Goal: Find specific page/section: Find specific page/section

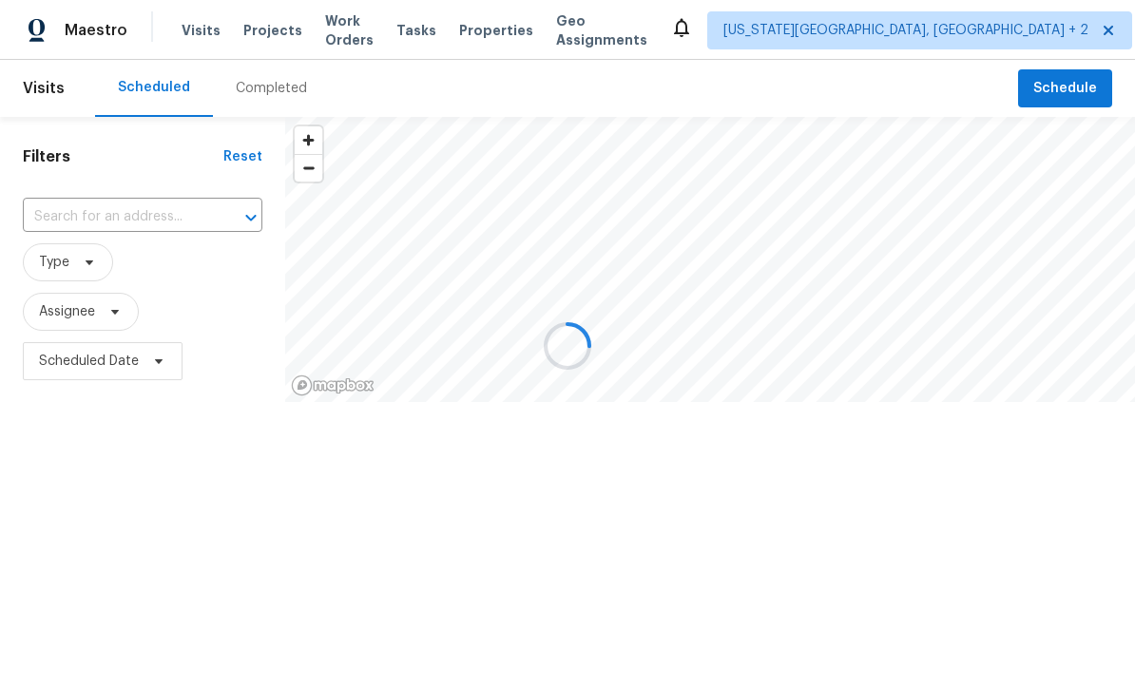
click at [267, 22] on div at bounding box center [567, 345] width 1135 height 691
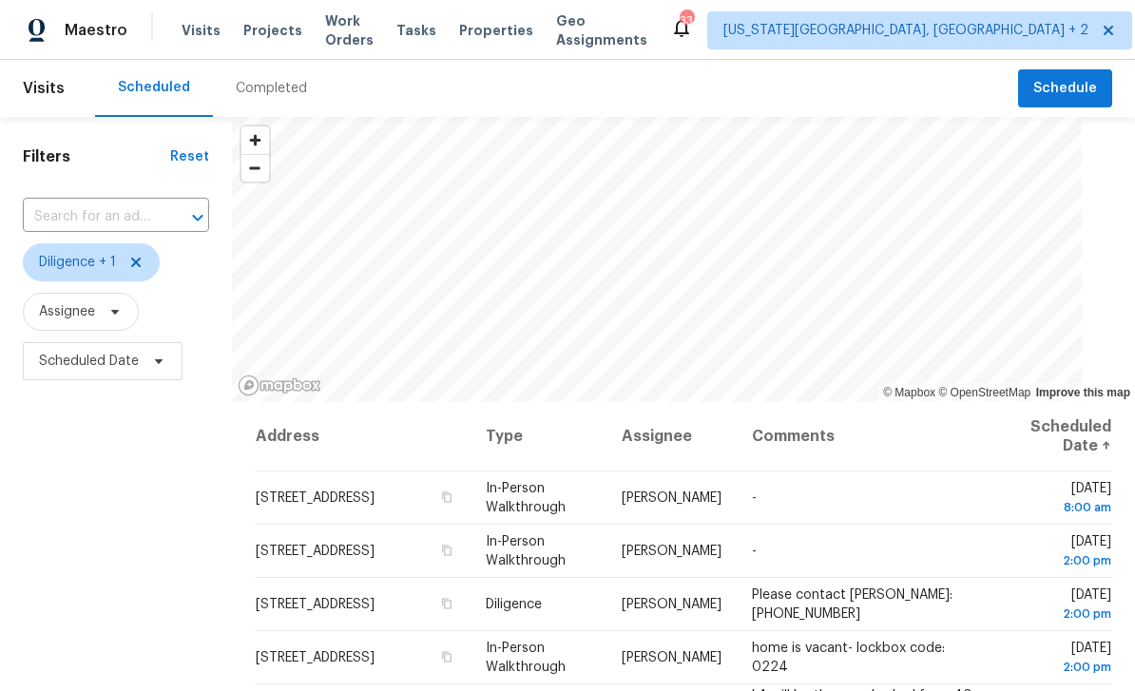
click at [288, 22] on span "Projects" at bounding box center [272, 30] width 59 height 19
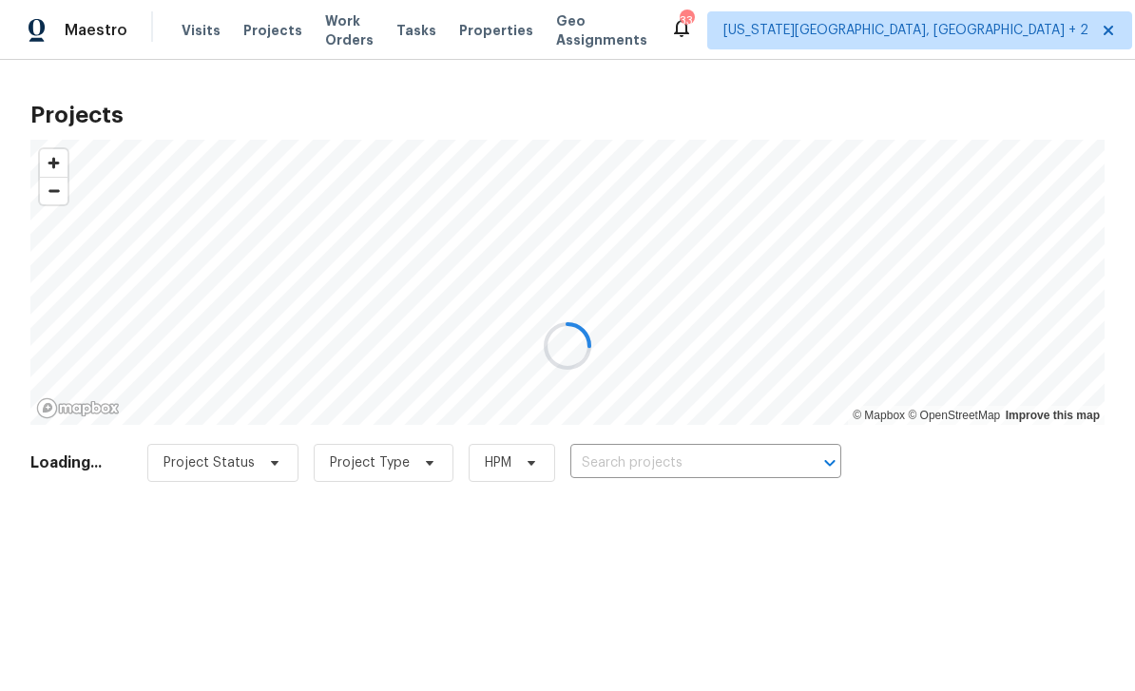
click at [711, 467] on div at bounding box center [567, 345] width 1135 height 691
click at [721, 463] on div at bounding box center [567, 345] width 1135 height 691
click at [717, 460] on div at bounding box center [567, 345] width 1135 height 691
click at [707, 463] on div at bounding box center [567, 345] width 1135 height 691
click at [666, 448] on div at bounding box center [567, 345] width 1135 height 691
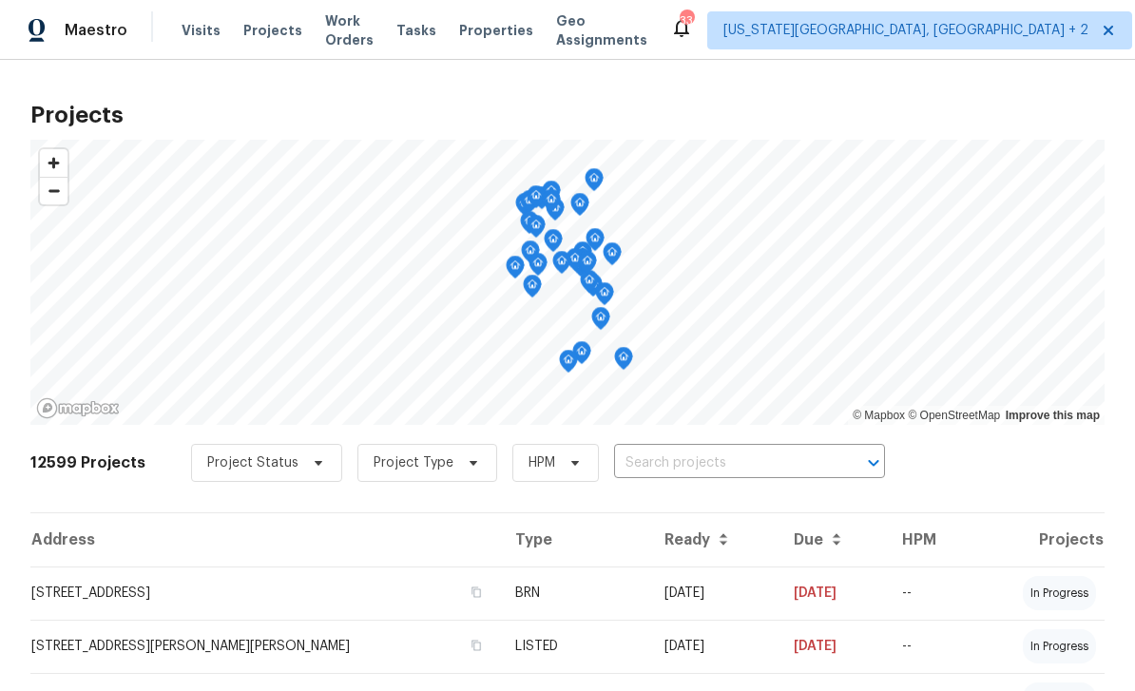
click at [700, 459] on input "text" at bounding box center [723, 463] width 218 height 29
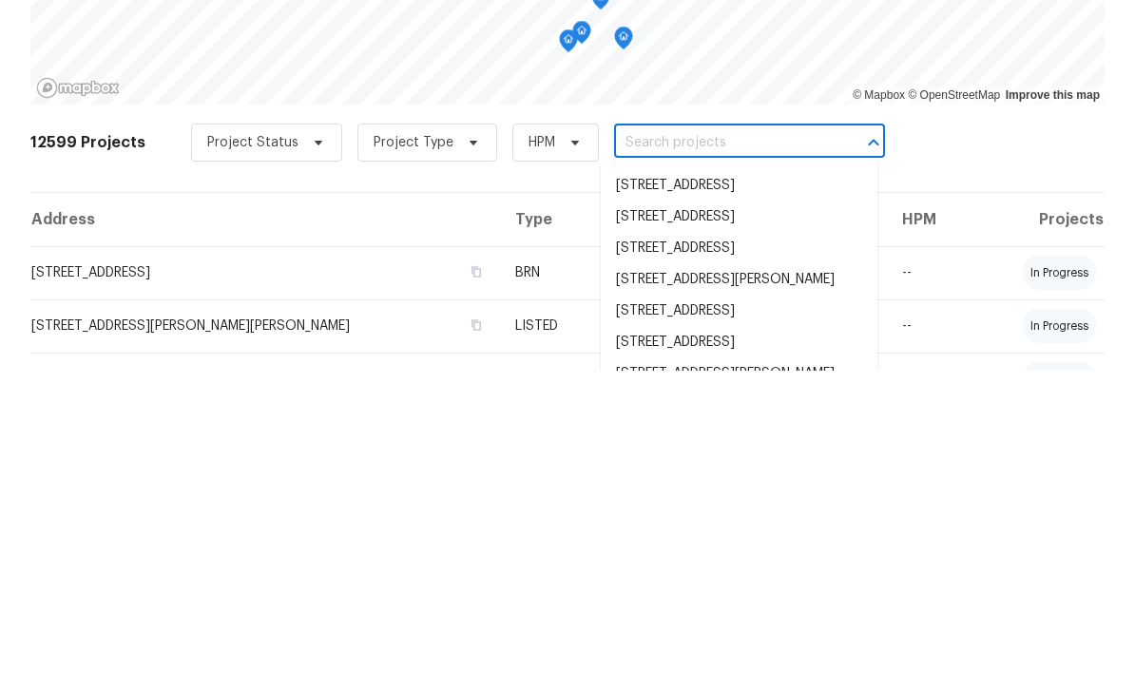
click at [702, 449] on input "text" at bounding box center [723, 463] width 218 height 29
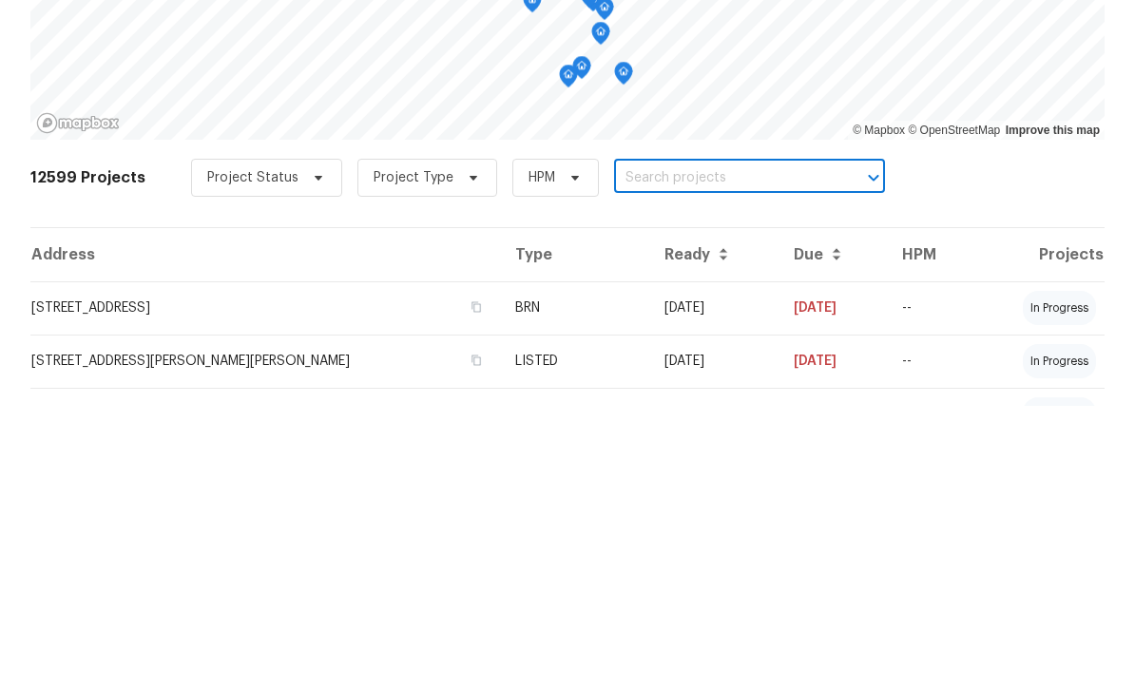
click at [709, 449] on input "text" at bounding box center [723, 463] width 218 height 29
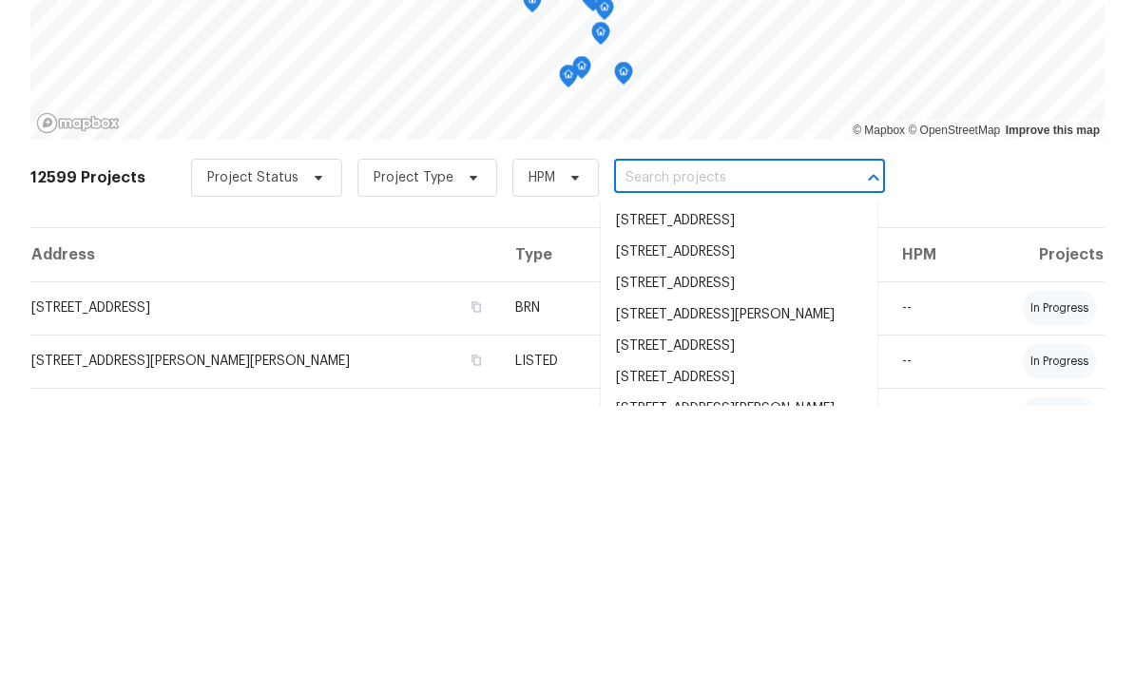
paste input "[STREET_ADDRESS][US_STATE]"
type input "[STREET_ADDRESS][US_STATE]"
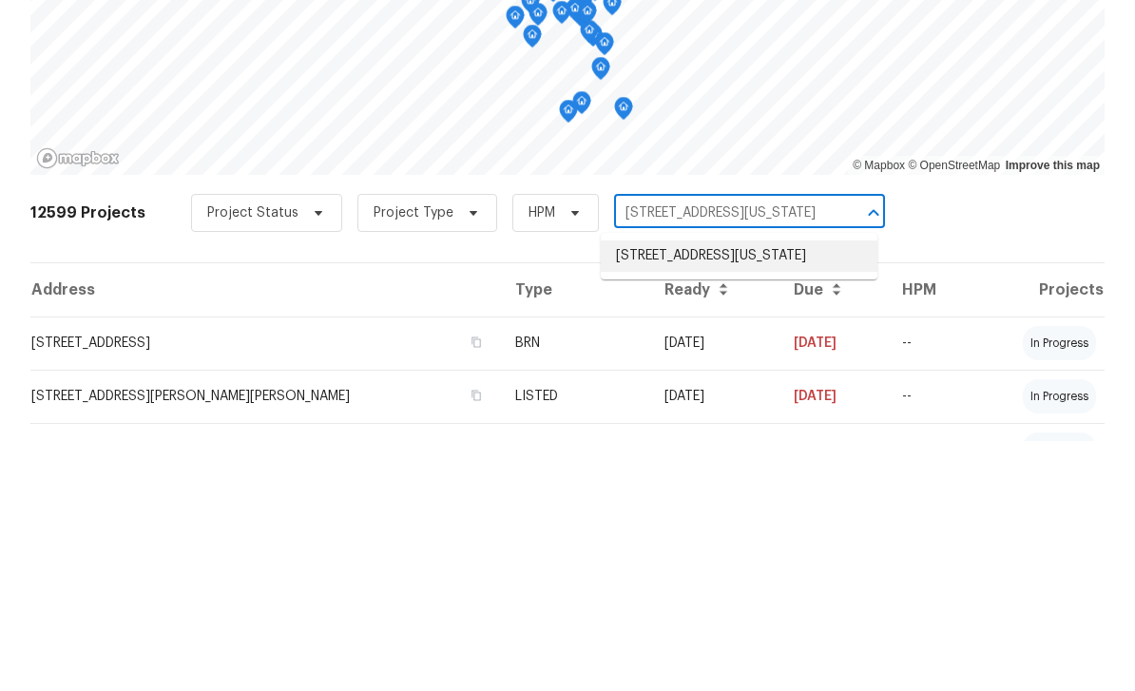
click at [697, 490] on li "[STREET_ADDRESS][US_STATE]" at bounding box center [739, 505] width 277 height 31
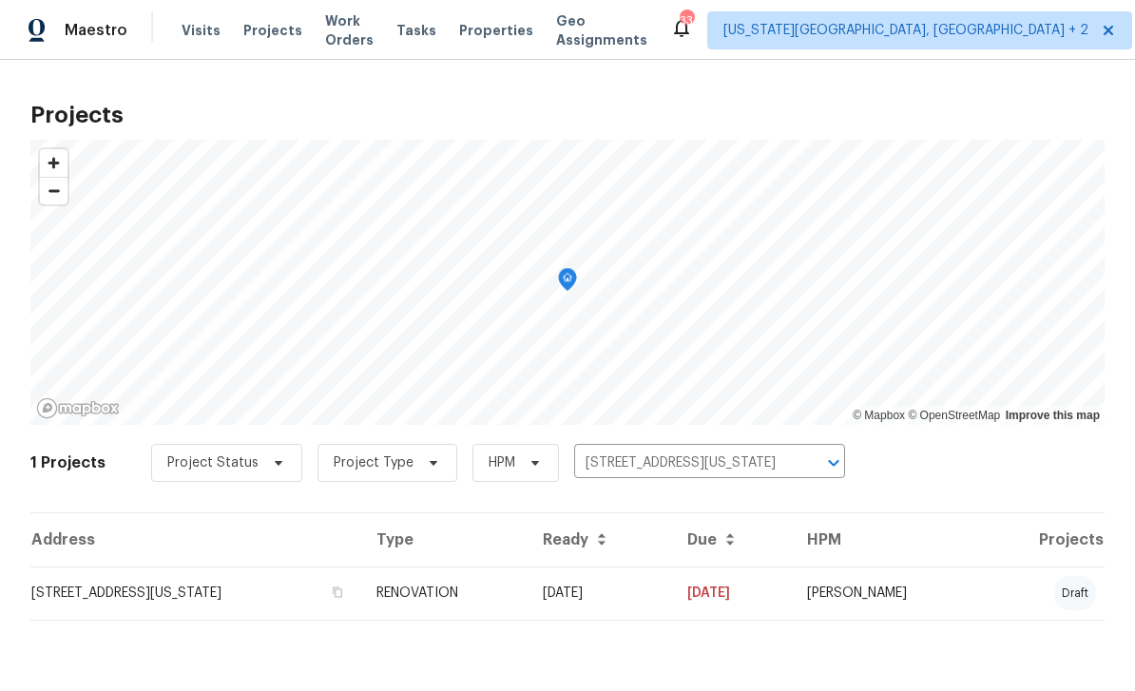
click at [312, 589] on td "[STREET_ADDRESS][US_STATE]" at bounding box center [195, 592] width 331 height 53
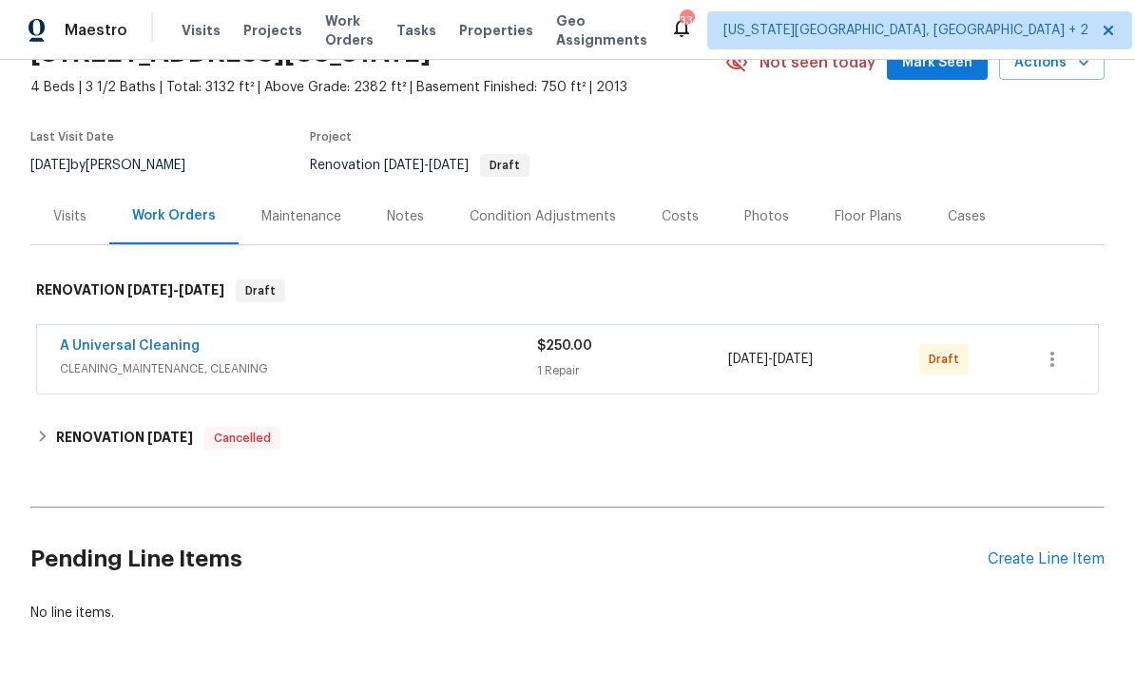
scroll to position [99, 0]
click at [667, 360] on div "$250.00 1 Repair" at bounding box center [632, 360] width 191 height 46
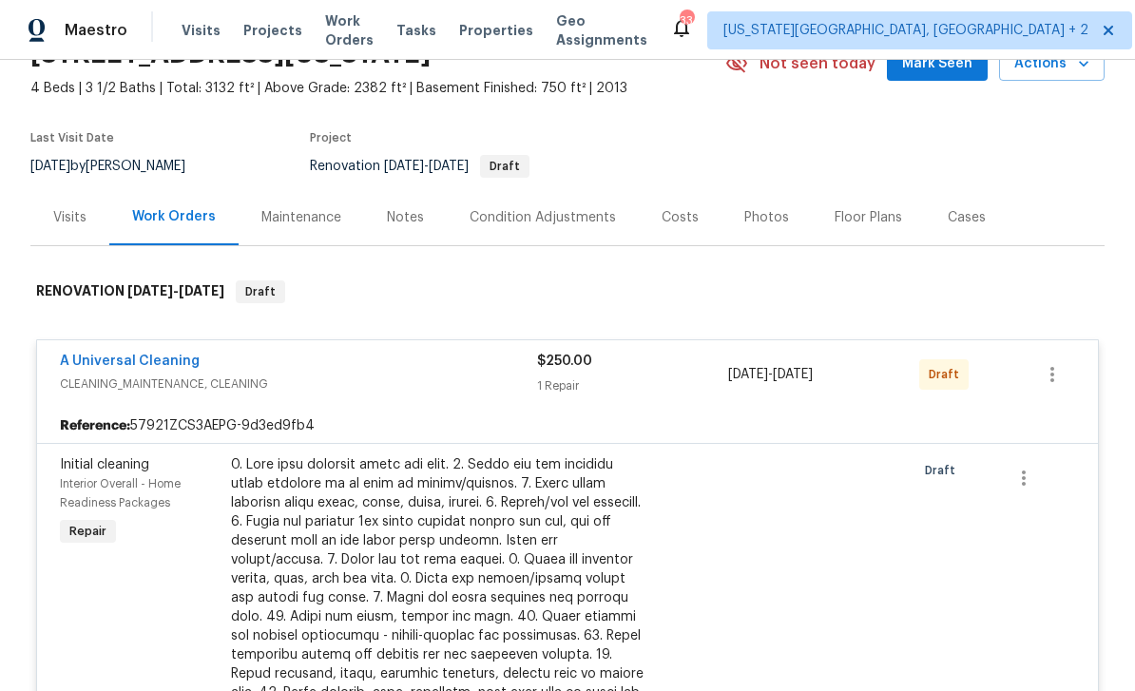
click at [594, 552] on div at bounding box center [439, 664] width 416 height 418
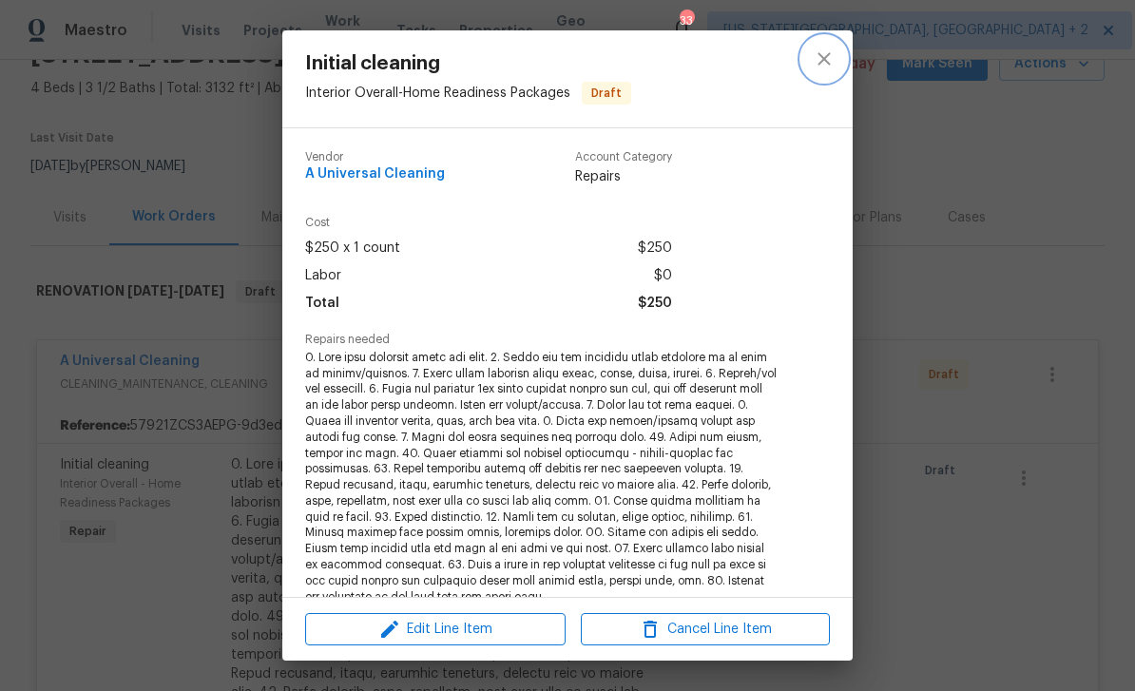
click at [831, 55] on icon "close" at bounding box center [823, 59] width 23 height 23
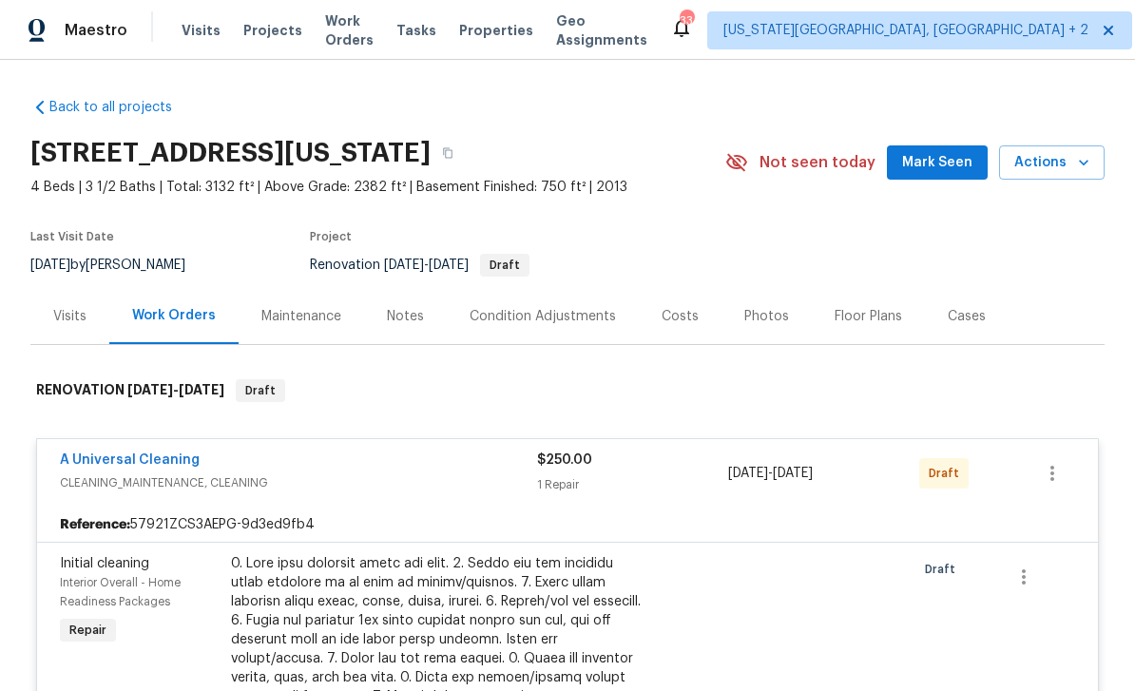
scroll to position [0, 0]
click at [510, 36] on span "Properties" at bounding box center [496, 30] width 74 height 19
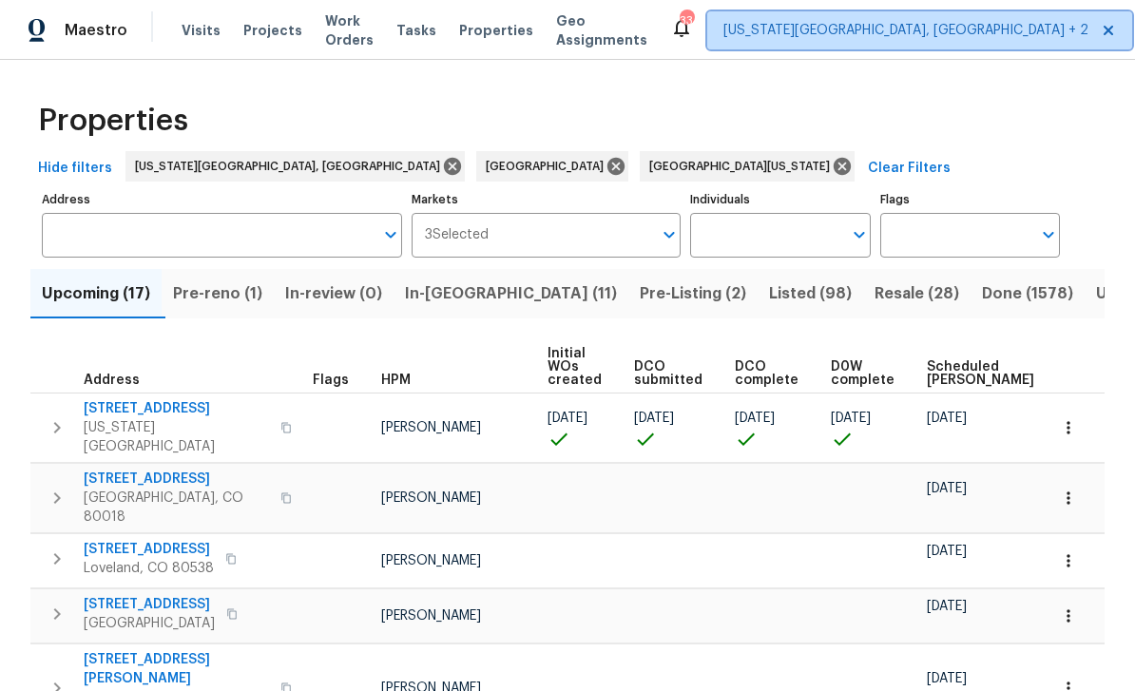
click at [889, 28] on span "[US_STATE][GEOGRAPHIC_DATA], [GEOGRAPHIC_DATA] + 2" at bounding box center [905, 30] width 365 height 19
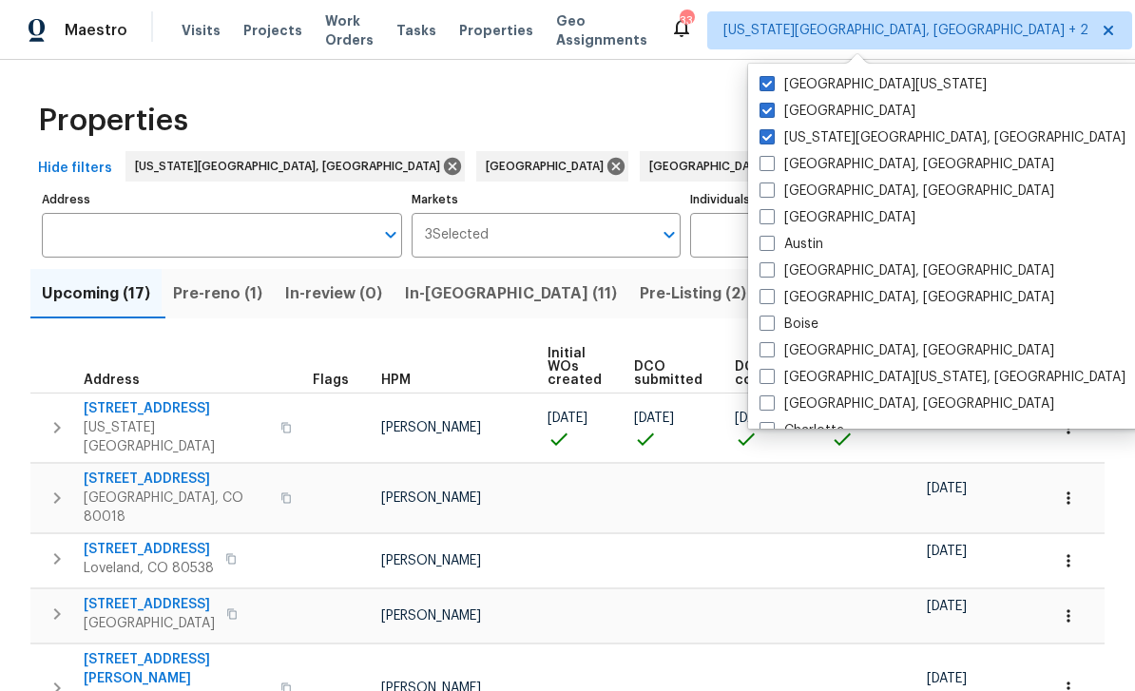
click at [766, 91] on label "[GEOGRAPHIC_DATA][US_STATE]" at bounding box center [872, 84] width 227 height 19
click at [766, 87] on input "[GEOGRAPHIC_DATA][US_STATE]" at bounding box center [765, 81] width 12 height 12
checkbox input "false"
click at [771, 117] on span at bounding box center [769, 110] width 15 height 15
click at [771, 114] on input "[GEOGRAPHIC_DATA]" at bounding box center [768, 108] width 12 height 12
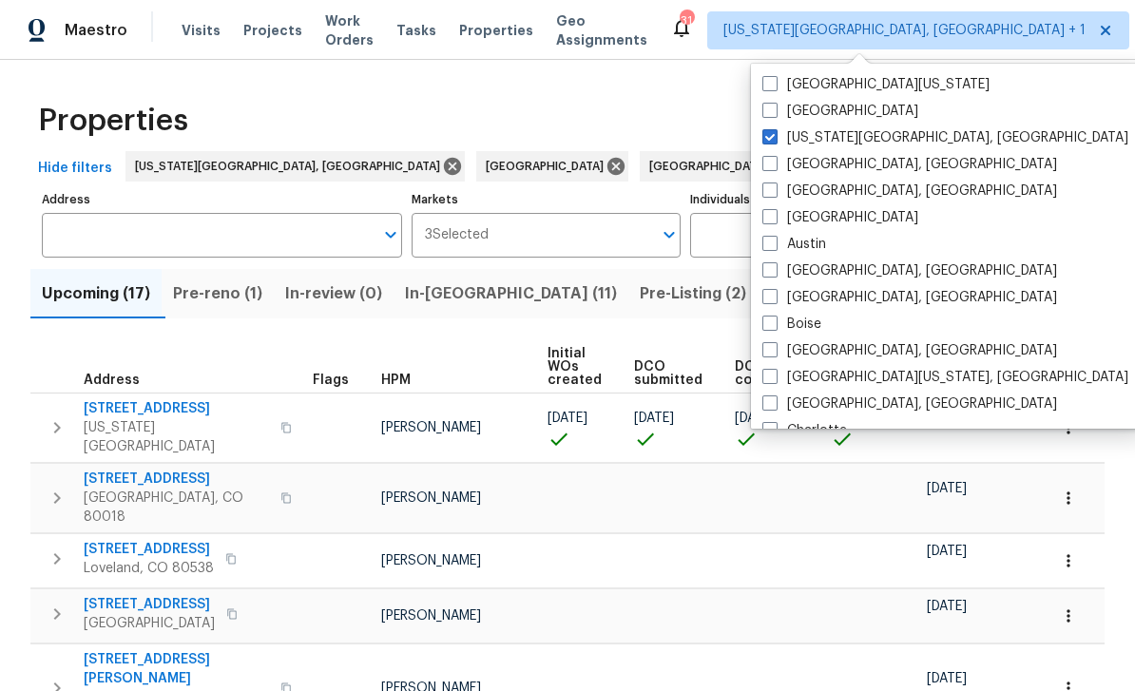
checkbox input "false"
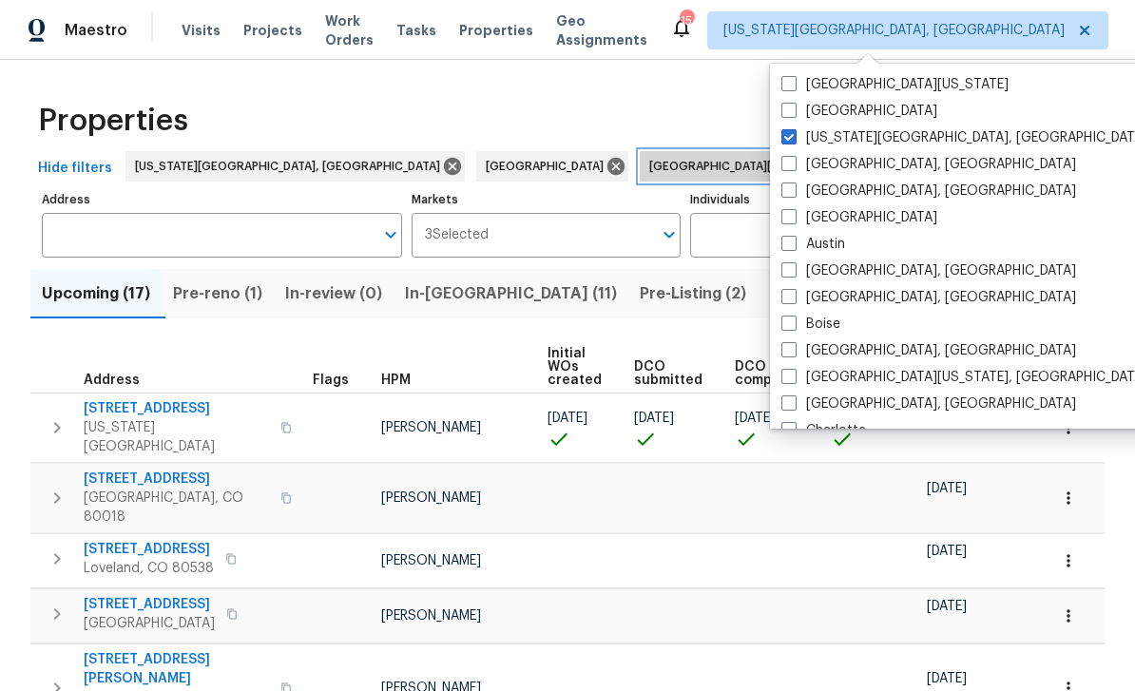
click at [831, 174] on icon at bounding box center [841, 166] width 21 height 21
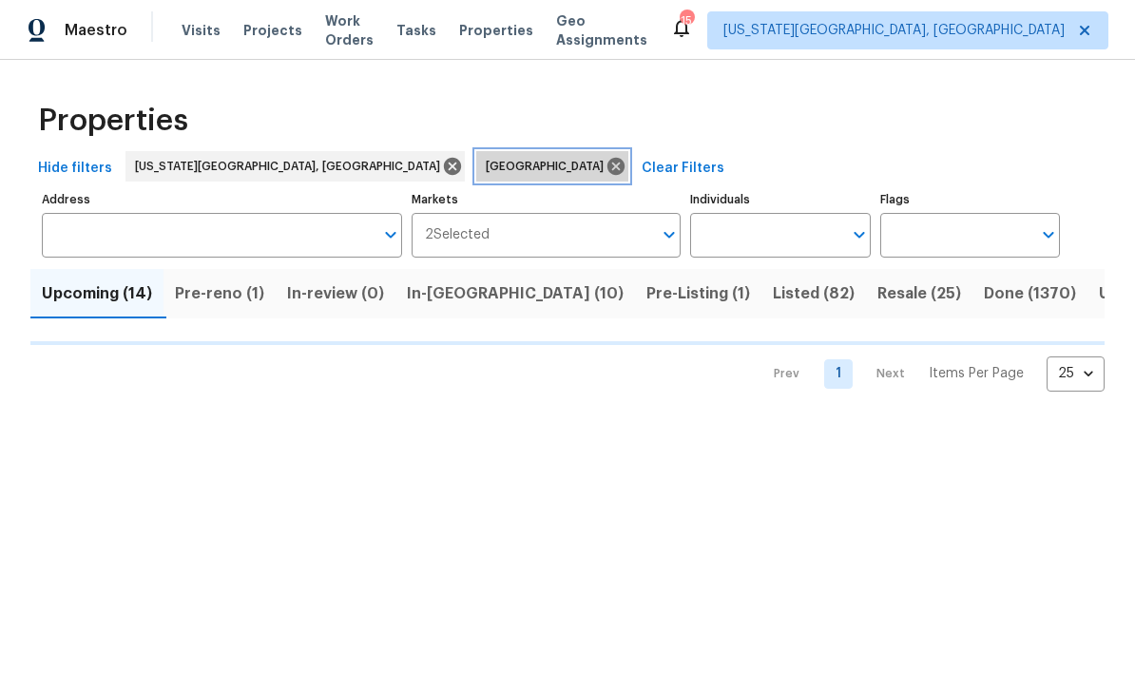
click at [605, 171] on icon at bounding box center [615, 166] width 21 height 21
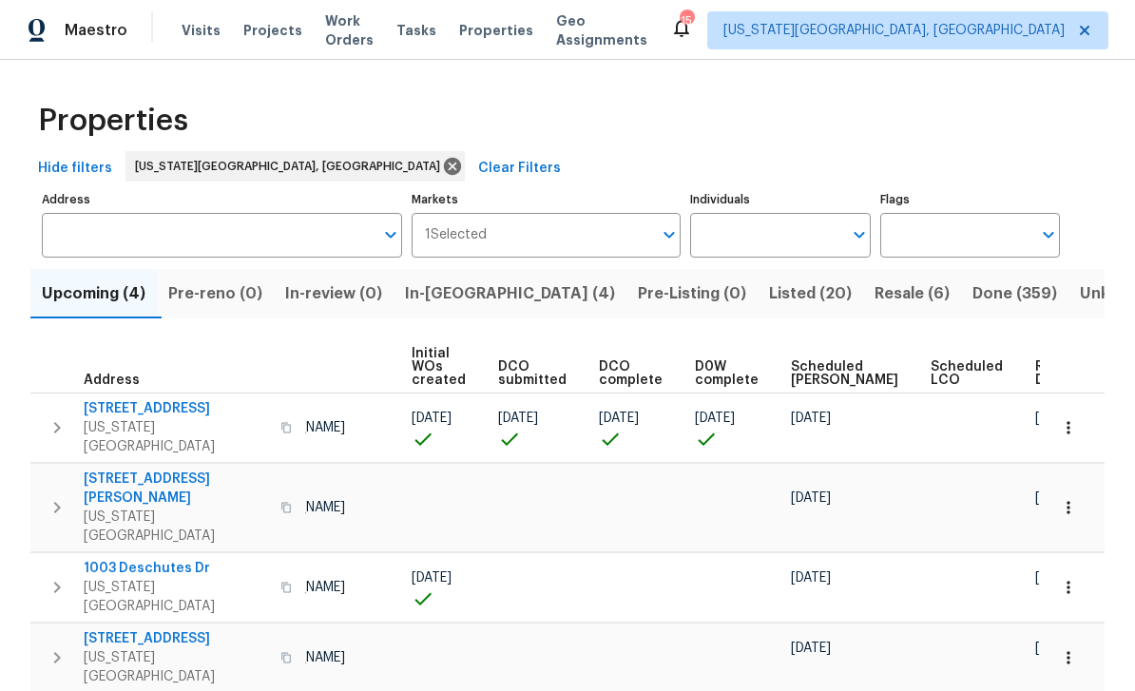
scroll to position [0, 135]
